Goal: Book appointment/travel/reservation

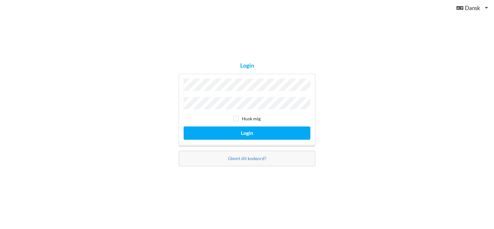
click at [184, 126] on button "Login" at bounding box center [247, 132] width 127 height 13
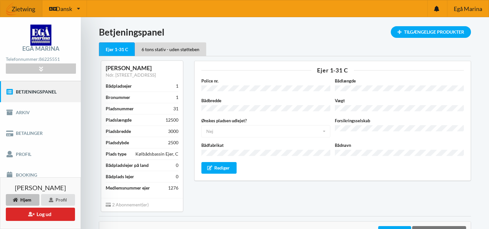
click at [36, 87] on link "Betjeningspanel" at bounding box center [40, 91] width 81 height 21
click at [35, 92] on link "Betjeningspanel" at bounding box center [40, 91] width 81 height 21
click at [42, 68] on icon at bounding box center [40, 68] width 7 height 5
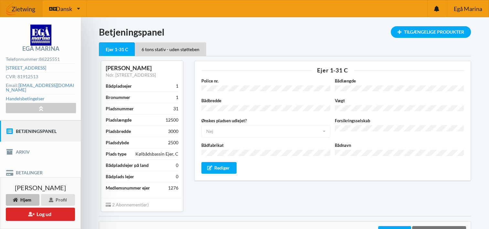
click at [41, 125] on link "Betjeningspanel" at bounding box center [40, 131] width 81 height 21
click at [419, 30] on div "Tilgængelige Produkter" at bounding box center [431, 32] width 80 height 12
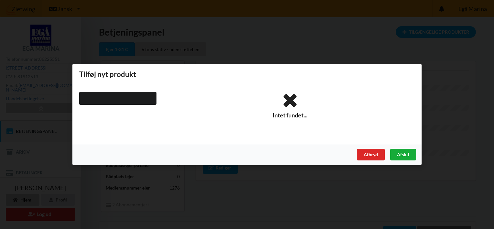
click at [397, 153] on div "Afslut" at bounding box center [403, 155] width 26 height 12
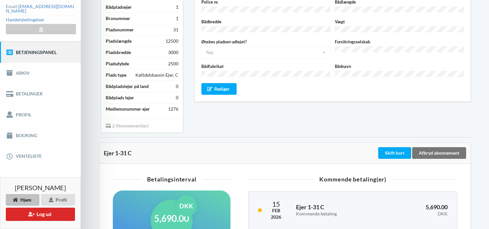
scroll to position [65, 0]
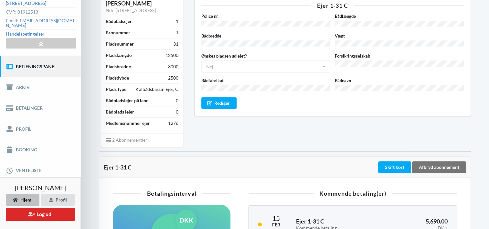
click at [16, 60] on link "Betjeningspanel" at bounding box center [40, 66] width 81 height 21
click at [7, 63] on icon at bounding box center [9, 66] width 7 height 6
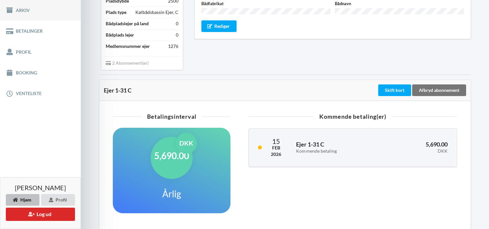
scroll to position [162, 0]
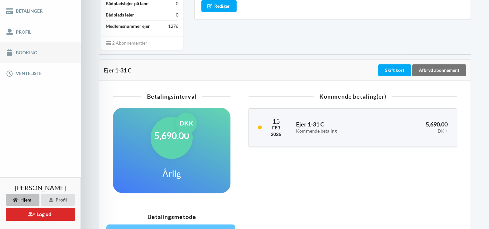
click at [24, 48] on link "Booking" at bounding box center [40, 52] width 81 height 21
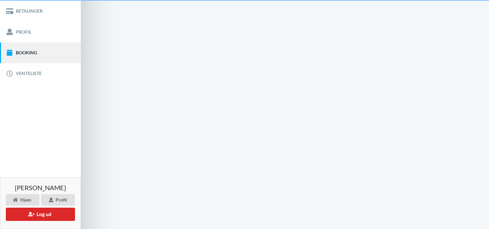
scroll to position [12, 0]
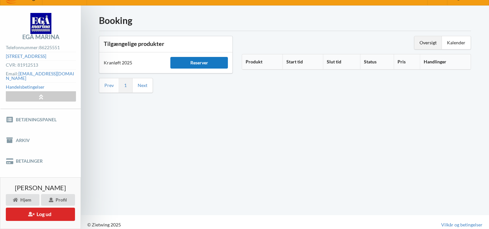
click at [198, 62] on div "Reserver" at bounding box center [199, 63] width 58 height 12
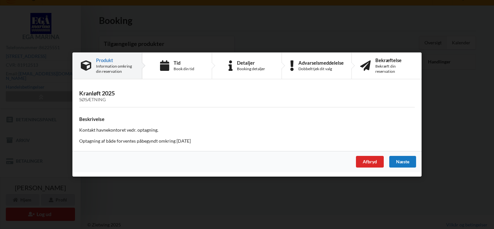
click at [408, 163] on div "Næste" at bounding box center [402, 162] width 27 height 12
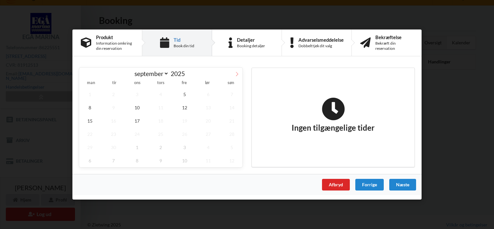
click at [237, 75] on icon at bounding box center [237, 74] width 5 height 5
click at [85, 75] on icon at bounding box center [84, 74] width 5 height 5
click at [237, 75] on icon at bounding box center [237, 74] width 5 height 5
select select "9"
click at [160, 91] on span "2" at bounding box center [160, 94] width 21 height 13
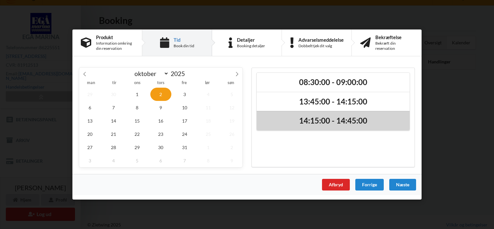
click at [307, 119] on h2 "14:15:00 - 14:45:00" at bounding box center [333, 121] width 144 height 10
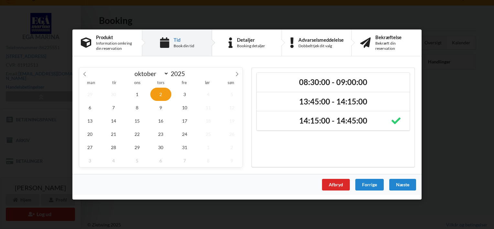
click at [402, 183] on div "Næste" at bounding box center [402, 185] width 27 height 12
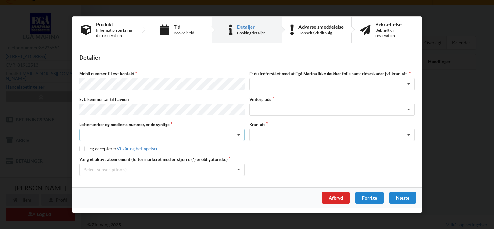
click at [239, 133] on icon at bounding box center [239, 135] width 10 height 12
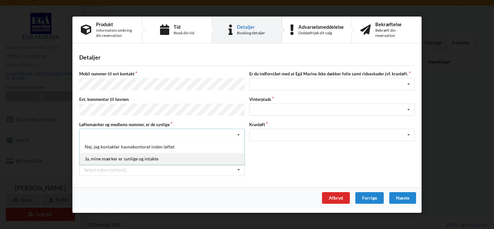
click at [139, 157] on div "Ja, mine mærker er synlige og intakte" at bounding box center [162, 159] width 165 height 12
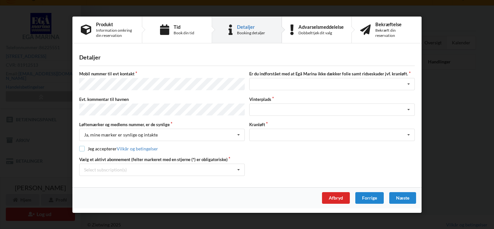
click at [82, 146] on input "checkbox" at bounding box center [81, 148] width 5 height 5
checkbox input "true"
click at [408, 84] on icon at bounding box center [409, 84] width 10 height 12
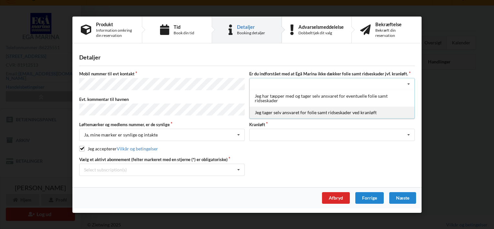
click at [281, 114] on div "Jeg tager selv ansvaret for folie samt ridseskader ved kranløft" at bounding box center [332, 112] width 165 height 12
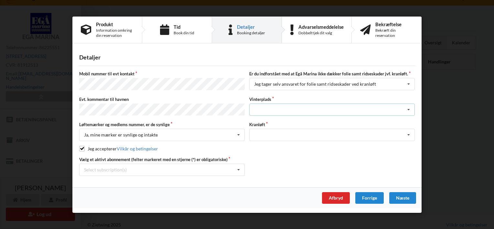
click at [408, 108] on icon at bounding box center [409, 109] width 10 height 12
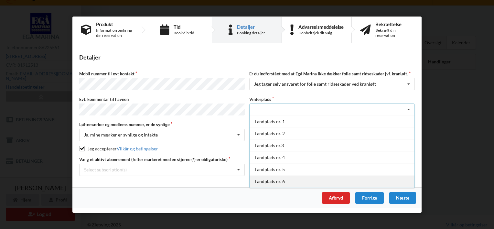
click at [265, 180] on div "Landplads nr. 6" at bounding box center [332, 181] width 165 height 12
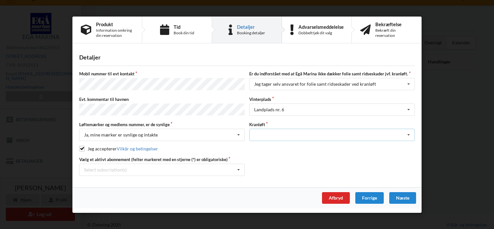
click at [409, 133] on icon at bounding box center [409, 135] width 10 height 12
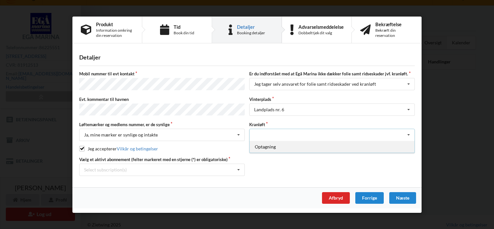
click at [267, 145] on div "Optagning" at bounding box center [332, 147] width 165 height 12
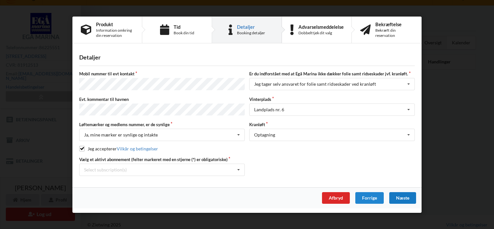
click at [402, 195] on div "Næste" at bounding box center [402, 198] width 27 height 12
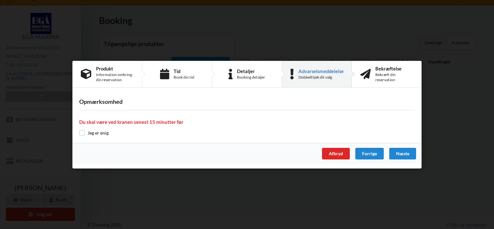
click at [81, 131] on input "checkbox" at bounding box center [81, 132] width 5 height 5
checkbox input "true"
click at [396, 153] on div "Næste" at bounding box center [402, 154] width 27 height 12
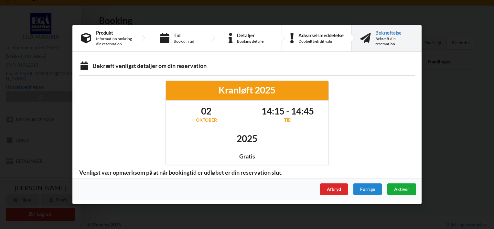
click at [401, 186] on span "Aktiver" at bounding box center [401, 188] width 15 height 5
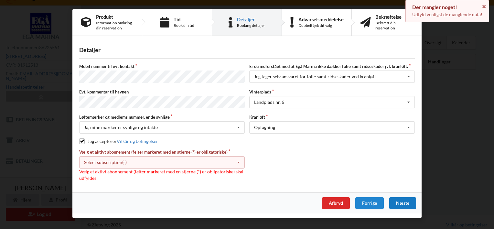
click at [239, 159] on icon at bounding box center [239, 162] width 10 height 12
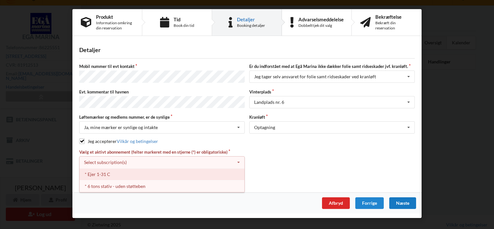
click at [106, 172] on div "* Ejer 1-31 C" at bounding box center [162, 174] width 165 height 12
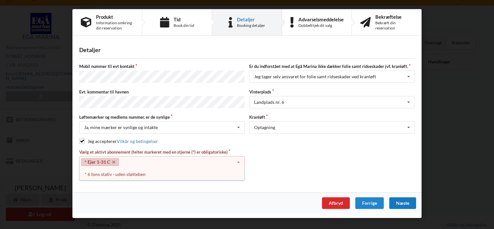
click at [406, 201] on div "Næste" at bounding box center [402, 203] width 27 height 12
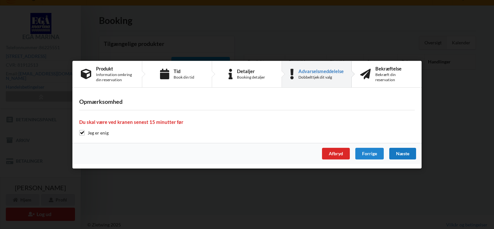
click at [398, 156] on div "Næste" at bounding box center [402, 154] width 27 height 12
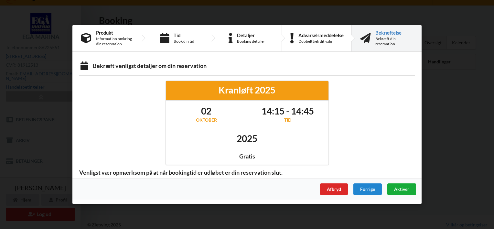
click at [404, 189] on span "Aktiver" at bounding box center [401, 188] width 15 height 5
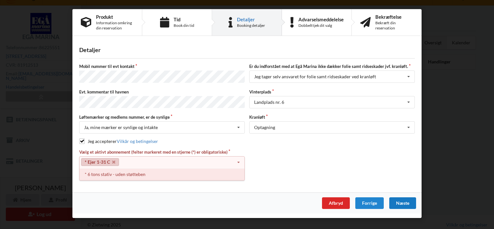
click at [119, 171] on div "* 6 tons stativ - uden støtteben" at bounding box center [162, 174] width 165 height 12
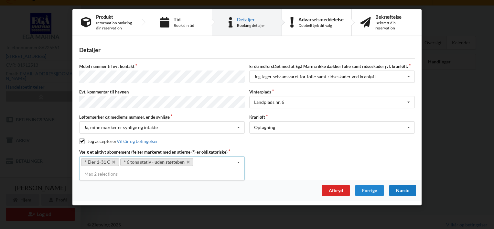
click at [408, 188] on div "Næste" at bounding box center [402, 191] width 27 height 12
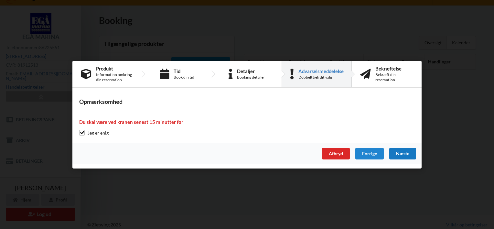
click at [402, 153] on div "Næste" at bounding box center [402, 154] width 27 height 12
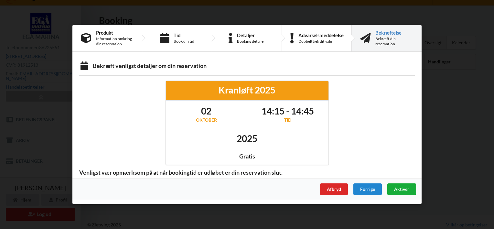
click at [398, 188] on span "Aktiver" at bounding box center [401, 188] width 15 height 5
